Goal: Entertainment & Leisure: Consume media (video, audio)

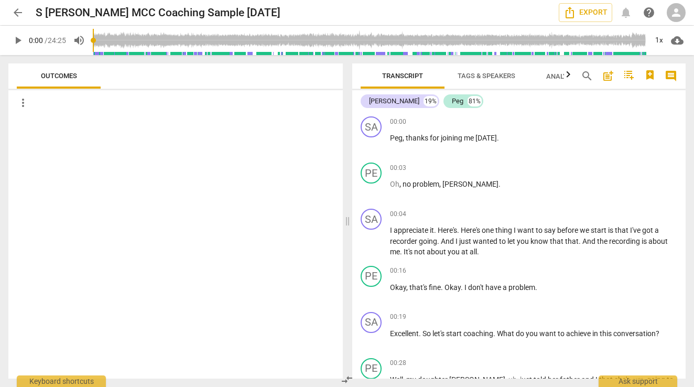
click at [97, 40] on input "range" at bounding box center [370, 41] width 554 height 34
click at [97, 38] on input "range" at bounding box center [370, 41] width 554 height 34
click at [126, 40] on input "range" at bounding box center [370, 41] width 554 height 34
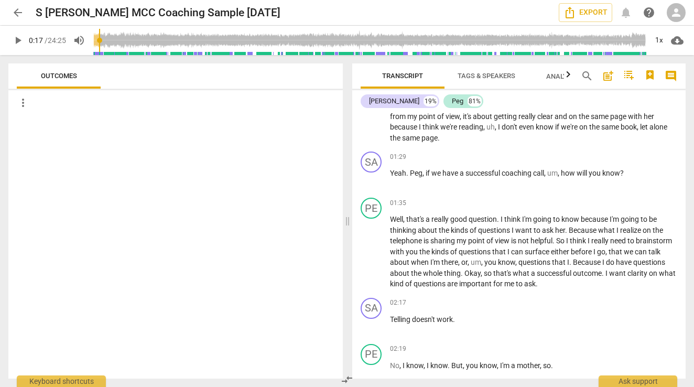
click at [102, 45] on input "range" at bounding box center [370, 41] width 554 height 34
click at [153, 44] on input "range" at bounding box center [370, 41] width 554 height 34
click at [137, 46] on input "range" at bounding box center [370, 41] width 554 height 34
type input "38"
click at [110, 43] on input "range" at bounding box center [370, 41] width 554 height 34
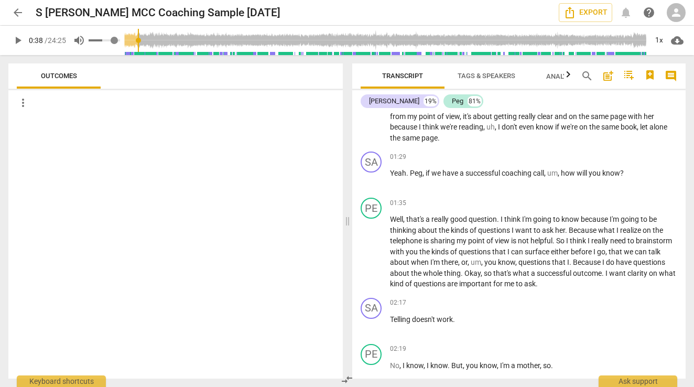
type input "1"
drag, startPoint x: 116, startPoint y: 39, endPoint x: 122, endPoint y: 38, distance: 5.9
click at [122, 38] on div "play_arrow 0:38 / 24:25 volume_up 1x cloud_download" at bounding box center [346, 40] width 677 height 29
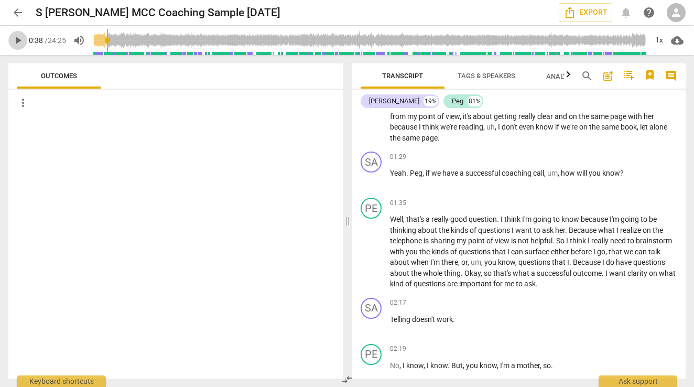
click at [21, 42] on span "play_arrow" at bounding box center [18, 40] width 13 height 13
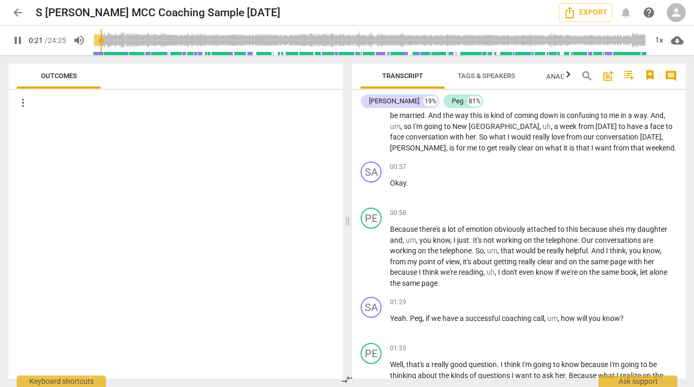
drag, startPoint x: 110, startPoint y: 42, endPoint x: 103, endPoint y: 42, distance: 6.8
click at [103, 42] on input "range" at bounding box center [370, 41] width 554 height 34
click at [99, 41] on input "range" at bounding box center [370, 41] width 554 height 34
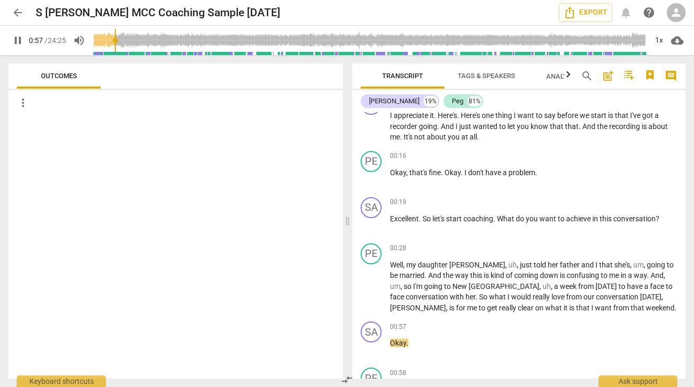
scroll to position [388, 0]
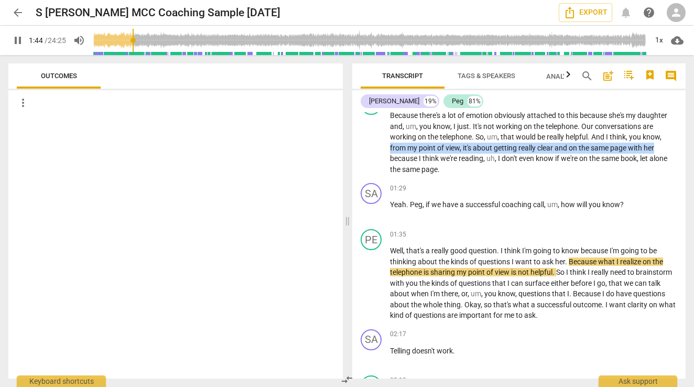
drag, startPoint x: 681, startPoint y: 136, endPoint x: 683, endPoint y: 143, distance: 6.5
click at [683, 143] on div "SA play_arrow pause 00:00 + keyboard_arrow_right Peg , thanks for joining me [D…" at bounding box center [518, 245] width 333 height 266
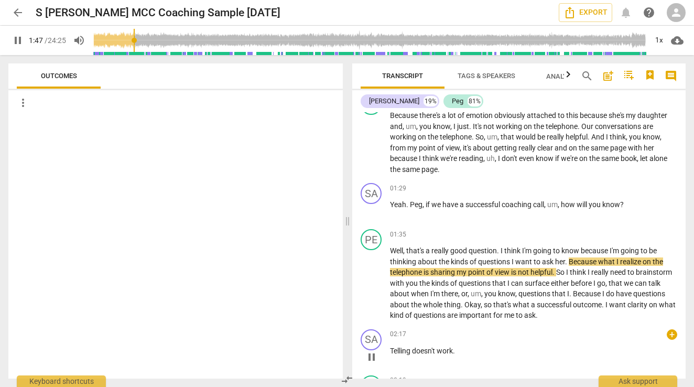
click at [508, 340] on div "02:17 + keyboard_arrow_right Telling doesn't work ." at bounding box center [533, 348] width 287 height 38
click at [482, 349] on p "Telling doesn't work ." at bounding box center [533, 350] width 287 height 11
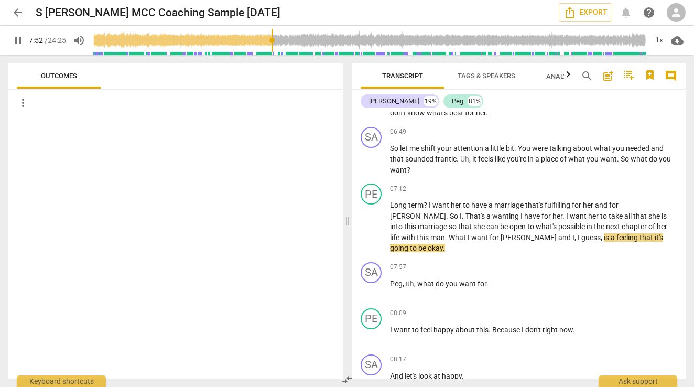
scroll to position [1768, 0]
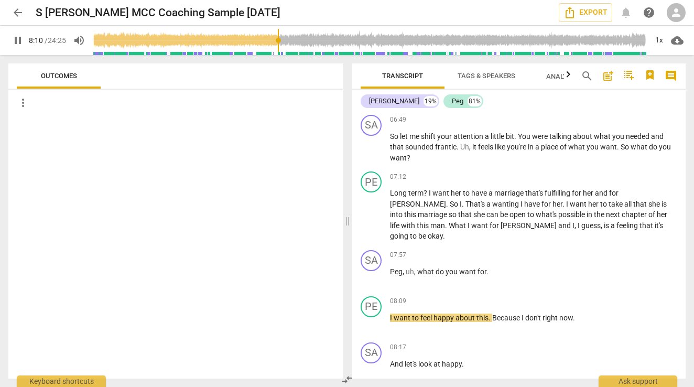
click at [279, 38] on input "range" at bounding box center [370, 41] width 554 height 34
click at [16, 42] on span "pause" at bounding box center [18, 40] width 13 height 13
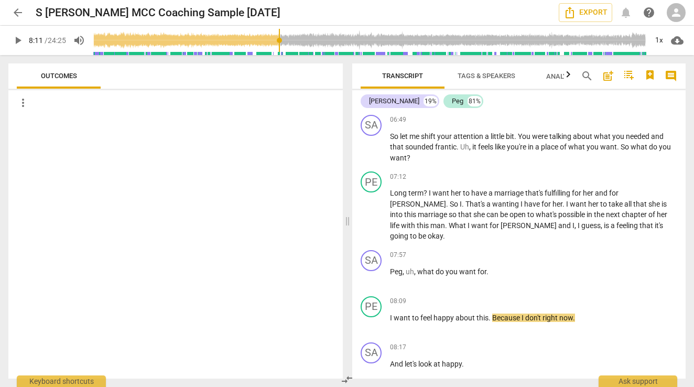
type input "492"
